Goal: Navigation & Orientation: Find specific page/section

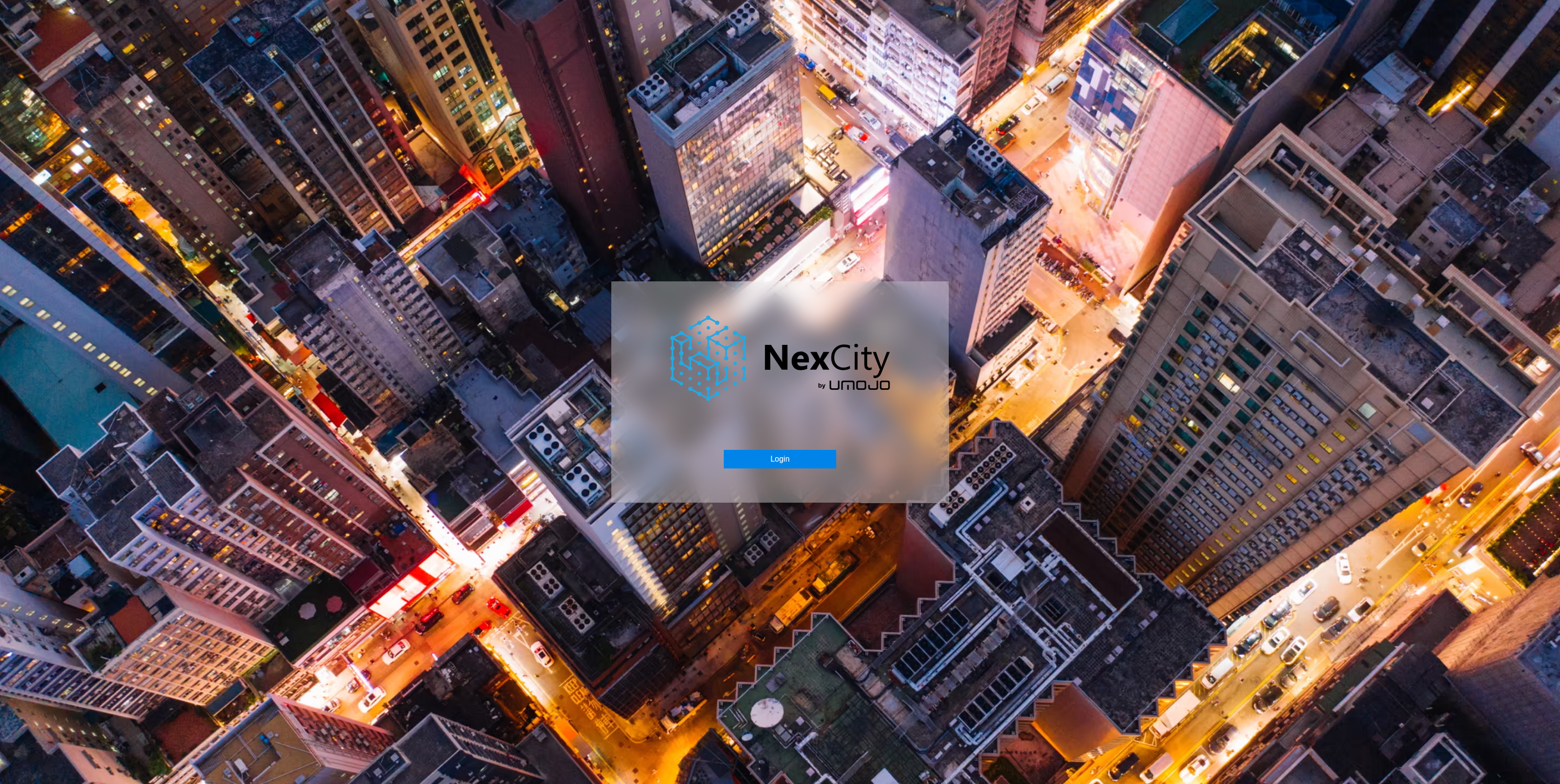
click at [780, 455] on button "Login" at bounding box center [780, 460] width 111 height 19
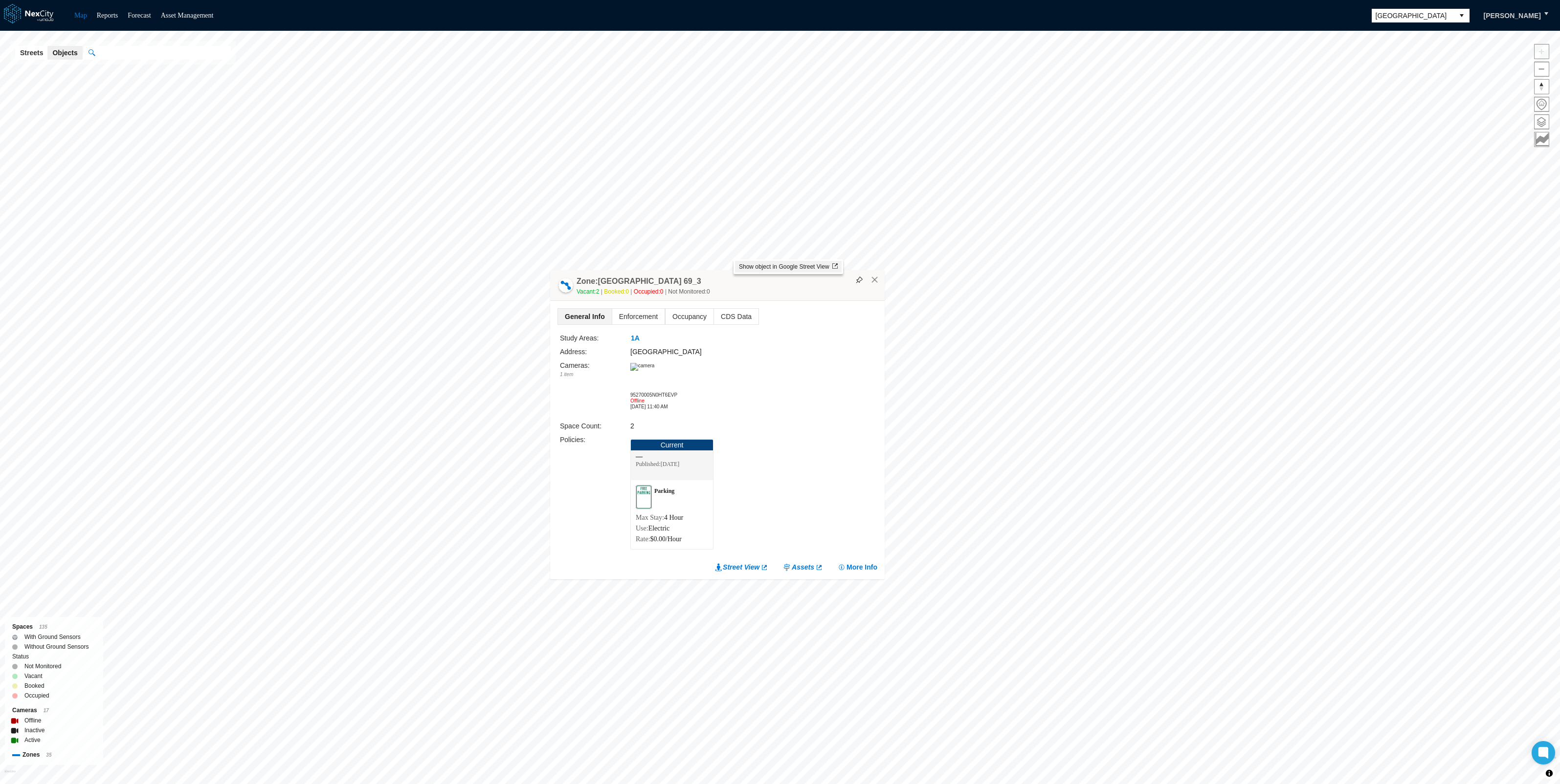
click at [756, 264] on span "Show object in Google Street View" at bounding box center [788, 266] width 99 height 7
